Goal: Task Accomplishment & Management: Use online tool/utility

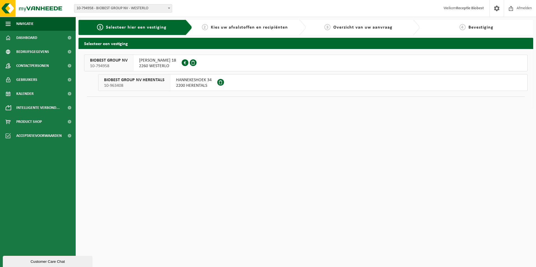
click at [158, 63] on span "2260 WESTERLO" at bounding box center [157, 66] width 37 height 6
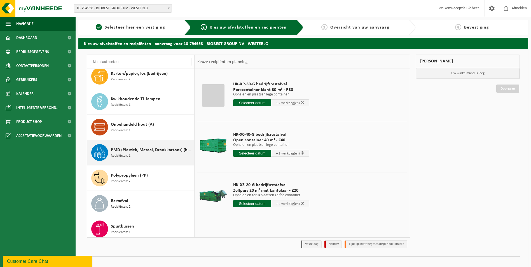
scroll to position [112, 0]
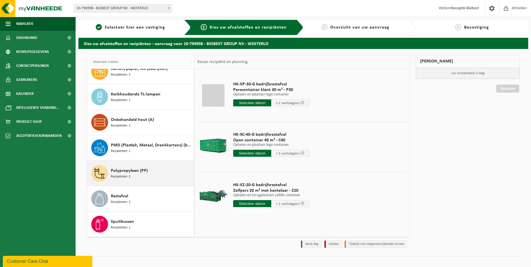
click at [132, 181] on div "Polypropyleen (PP) Recipiënten: 2" at bounding box center [152, 173] width 82 height 17
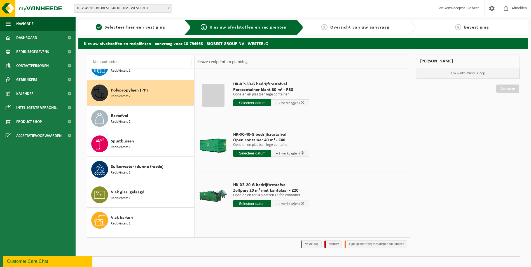
scroll to position [204, 0]
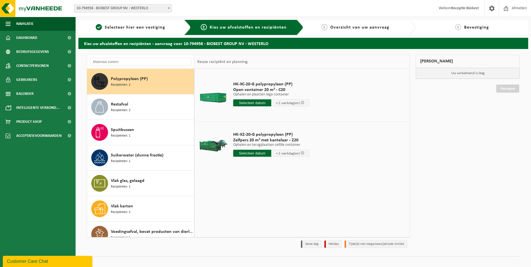
click at [260, 103] on input "text" at bounding box center [252, 102] width 38 height 7
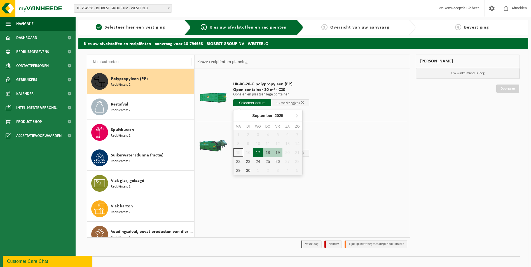
click at [257, 153] on div "17" at bounding box center [258, 152] width 10 height 9
type input "Van 2025-09-17"
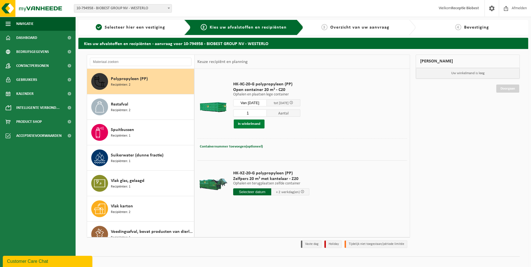
click at [247, 123] on button "In winkelmand" at bounding box center [249, 124] width 31 height 9
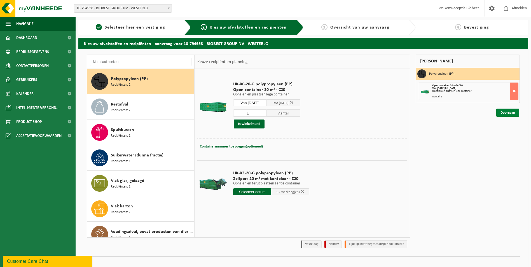
click at [508, 112] on link "Doorgaan" at bounding box center [508, 113] width 23 height 8
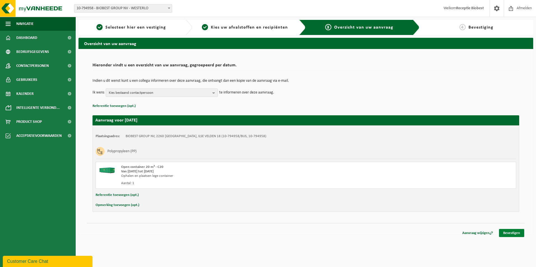
click at [512, 234] on link "Bevestigen" at bounding box center [511, 233] width 25 height 8
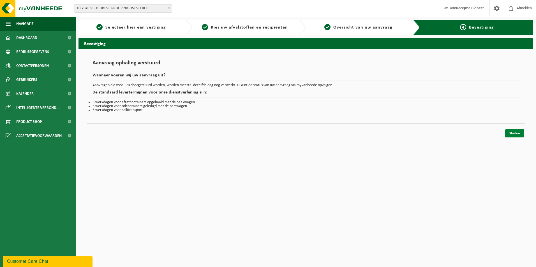
click at [514, 134] on link "Sluiten" at bounding box center [514, 133] width 19 height 8
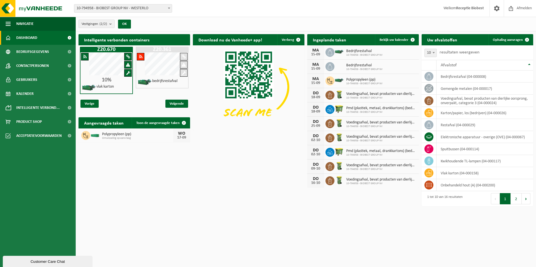
click at [357, 41] on div "Ingeplande taken Bekijk uw kalender" at bounding box center [362, 39] width 111 height 11
click at [411, 39] on span at bounding box center [412, 39] width 11 height 11
click at [184, 122] on span at bounding box center [183, 122] width 11 height 11
click at [183, 124] on span at bounding box center [183, 122] width 11 height 11
click at [412, 40] on span at bounding box center [412, 39] width 11 height 11
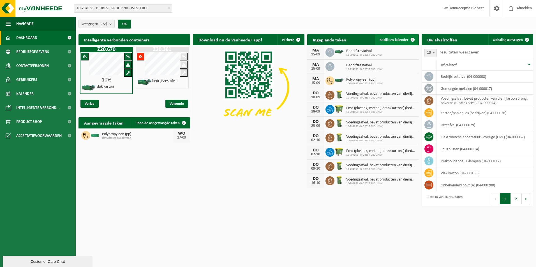
click at [412, 40] on span at bounding box center [412, 39] width 11 height 11
click at [391, 41] on span "Bekijk uw kalender" at bounding box center [393, 40] width 29 height 4
